Goal: Transaction & Acquisition: Book appointment/travel/reservation

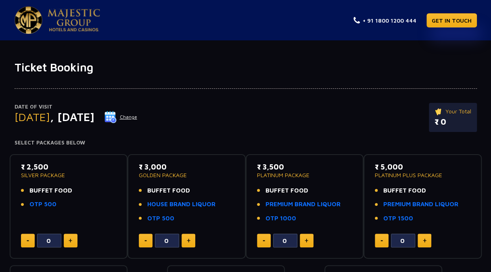
scroll to position [40, 0]
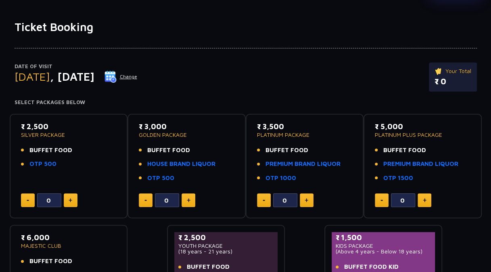
click at [117, 74] on img at bounding box center [111, 77] width 12 height 12
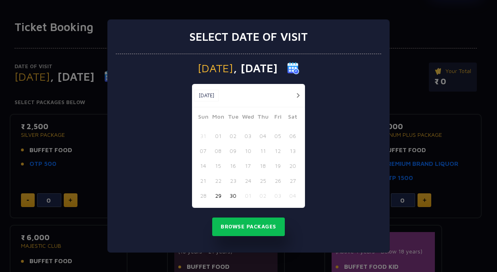
click at [219, 92] on button "[DATE]" at bounding box center [206, 96] width 25 height 12
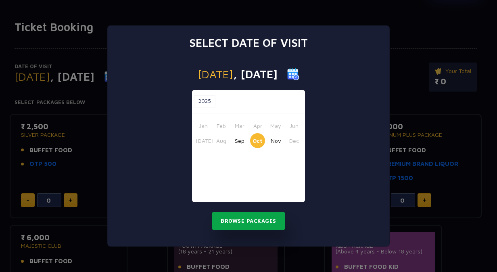
click at [261, 218] on button "Browse Packages" at bounding box center [248, 221] width 73 height 19
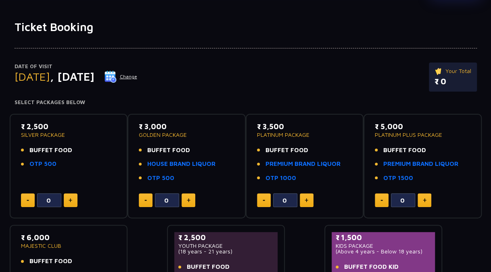
click at [117, 78] on img at bounding box center [111, 77] width 12 height 12
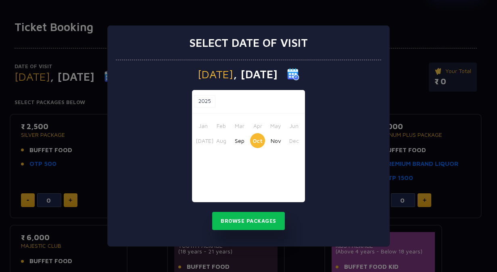
click at [255, 140] on button "Oct" at bounding box center [257, 140] width 15 height 15
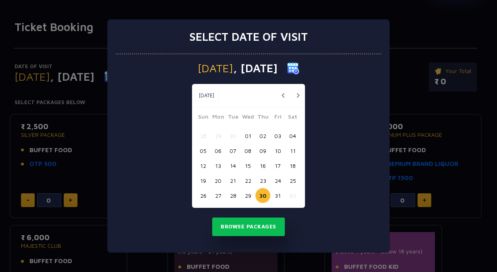
click at [220, 195] on button "27" at bounding box center [218, 195] width 15 height 15
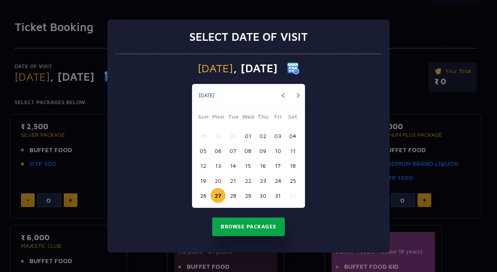
click at [234, 223] on button "Browse Packages" at bounding box center [248, 226] width 73 height 19
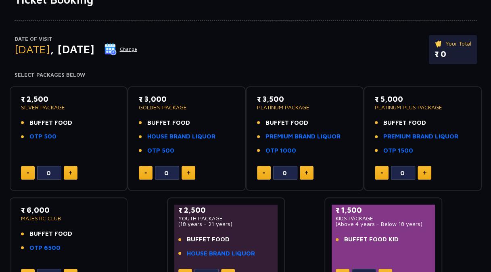
scroll to position [81, 0]
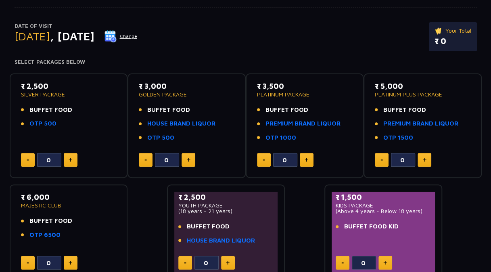
click at [76, 161] on button at bounding box center [71, 160] width 14 height 14
type input "2"
click at [388, 261] on button at bounding box center [386, 263] width 14 height 14
type input "1"
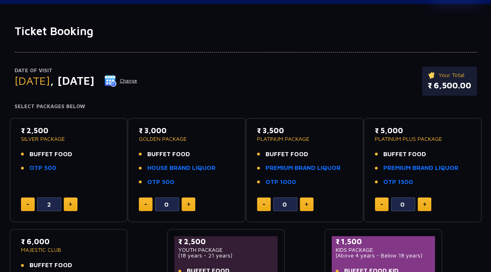
scroll to position [0, 0]
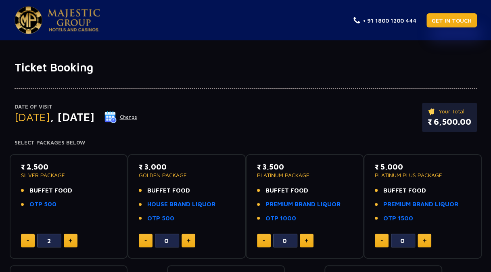
click at [458, 21] on link "GET IN TOUCH" at bounding box center [452, 20] width 50 height 14
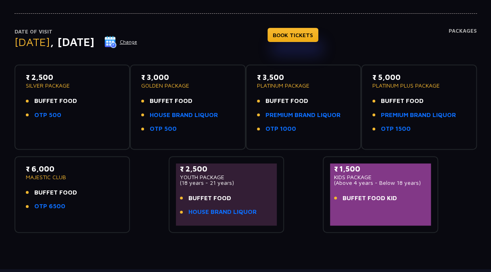
scroll to position [81, 0]
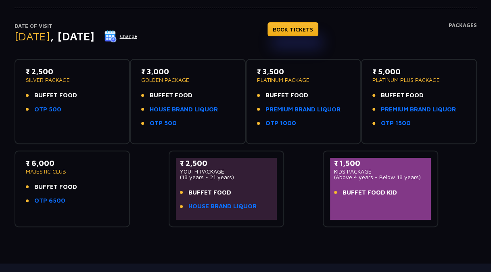
click at [360, 199] on div "₹ 1,500 KIDS PACKAGE (Above 4 years - Below 18 years) BUFFET FOOD KID" at bounding box center [380, 180] width 93 height 44
click at [68, 97] on span "BUFFET FOOD" at bounding box center [55, 95] width 43 height 9
click at [47, 106] on link "OTP 500" at bounding box center [47, 109] width 27 height 9
